Goal: Register for event/course

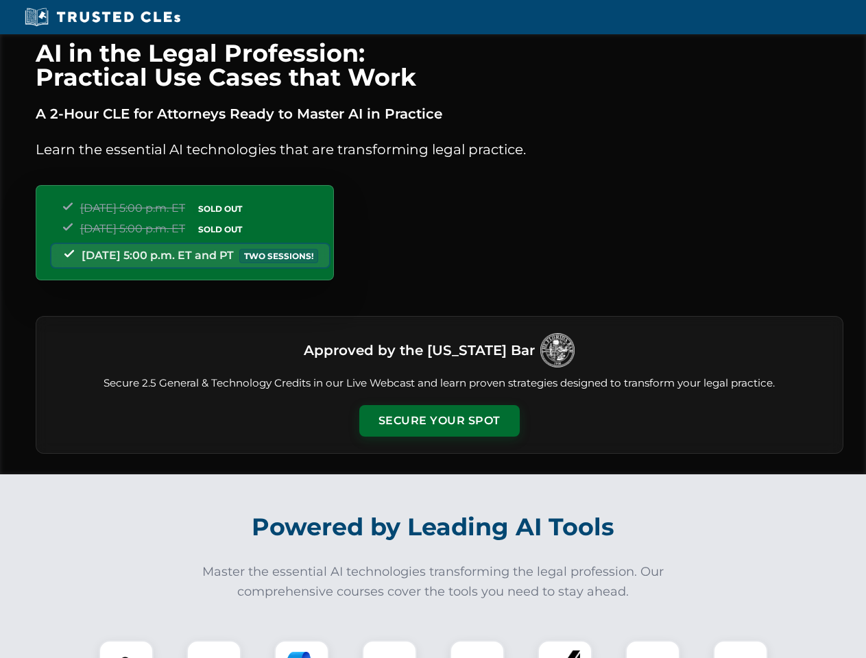
click at [439, 421] on button "Secure Your Spot" at bounding box center [439, 421] width 160 height 32
click at [126, 649] on img at bounding box center [126, 668] width 40 height 40
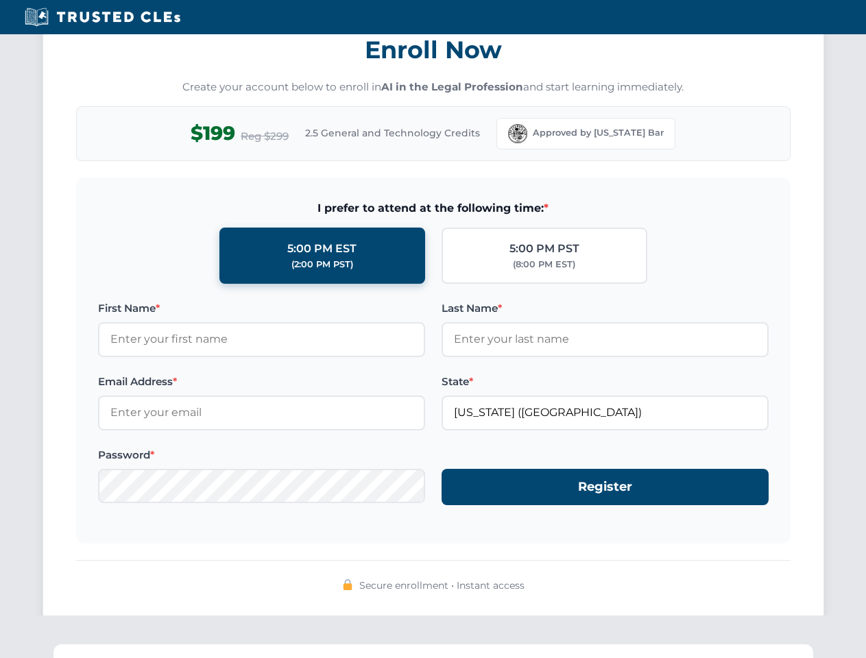
scroll to position [1345, 0]
